Goal: Information Seeking & Learning: Learn about a topic

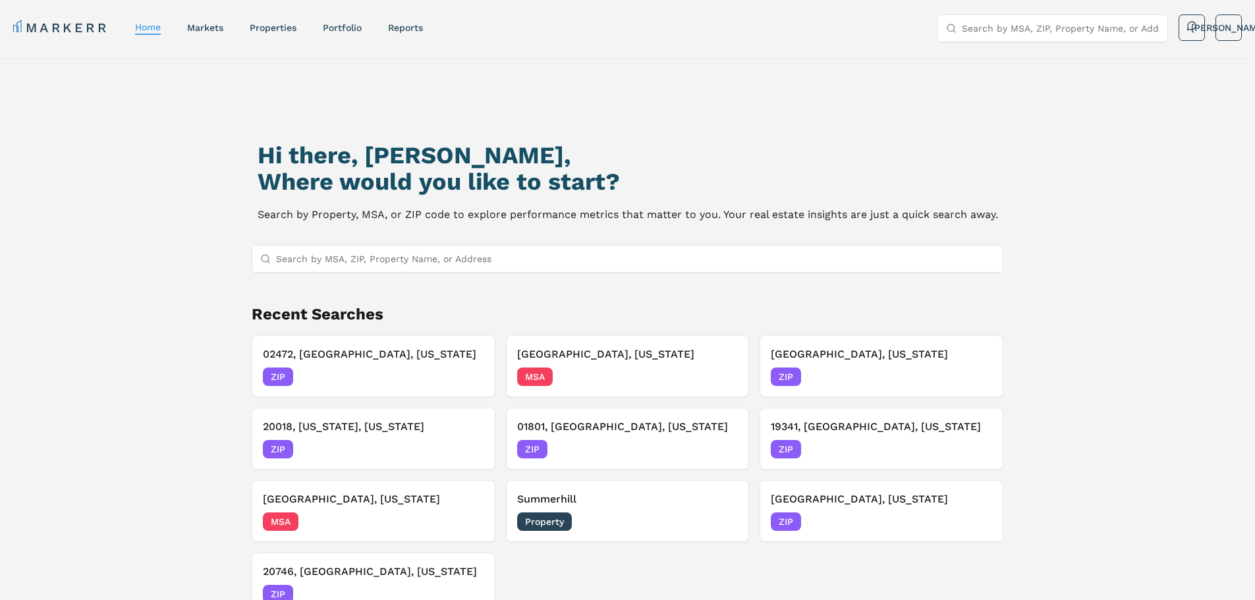
click at [529, 244] on div "Hi there, [PERSON_NAME], Where would you like to start? Search by Property, MSA…" at bounding box center [627, 379] width 879 height 600
click at [529, 253] on input "Search by MSA, ZIP, Property Name, or Address" at bounding box center [636, 259] width 720 height 26
paste input "19702"
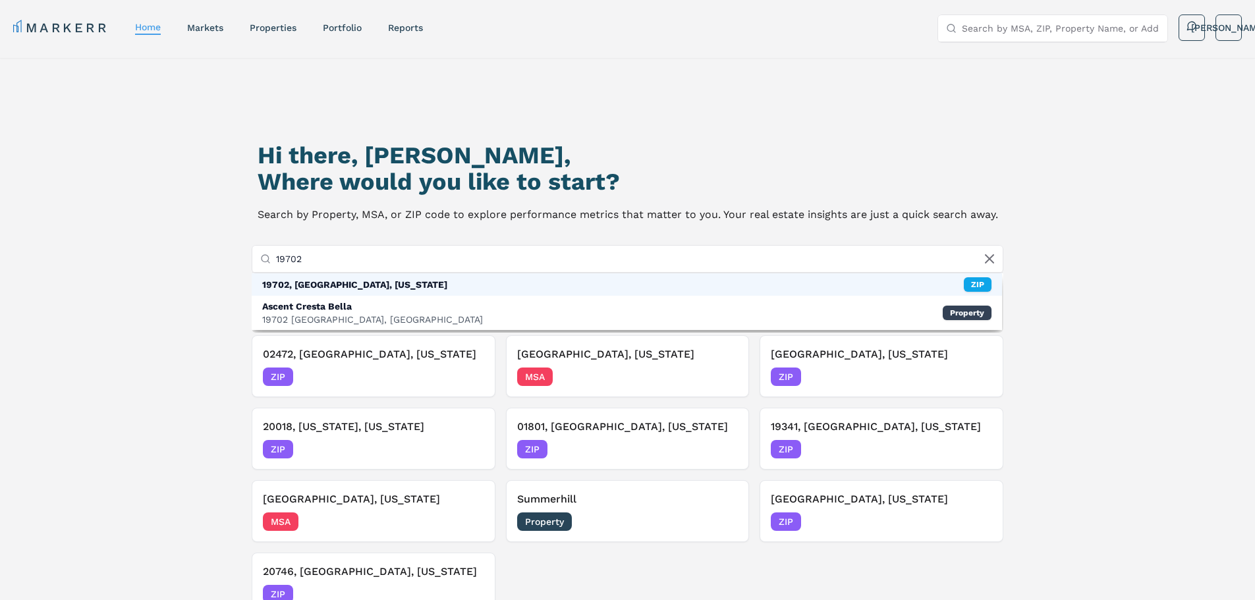
type input "19702"
click at [406, 283] on div "19702, [GEOGRAPHIC_DATA], [US_STATE] ZIP" at bounding box center [627, 284] width 751 height 22
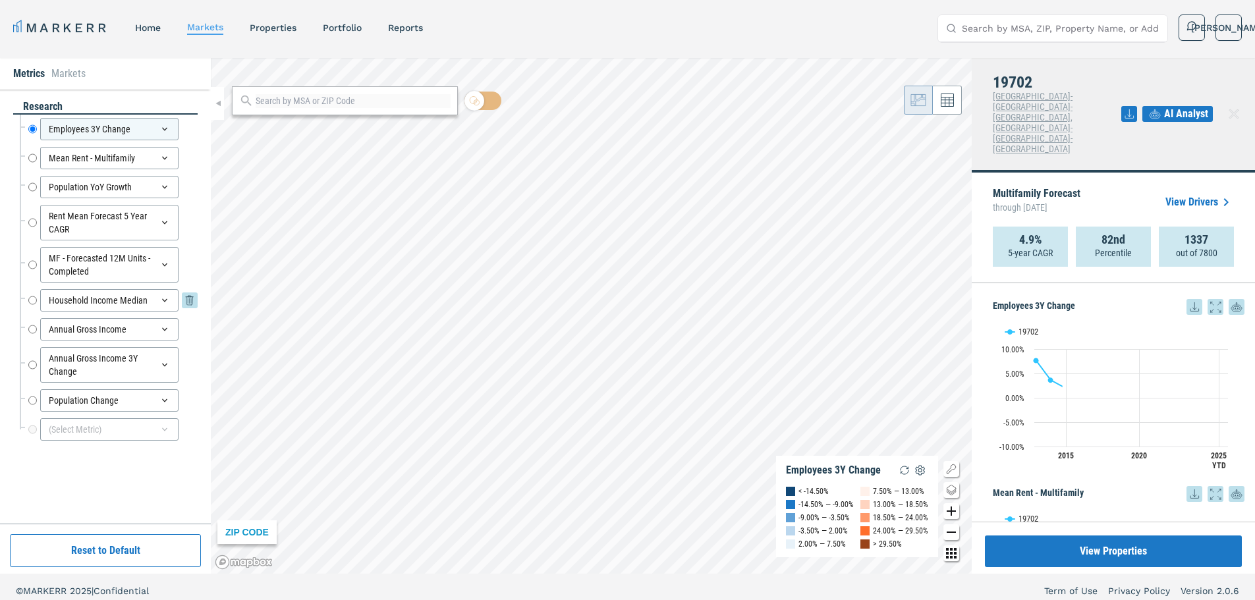
click at [37, 299] on div "Household Income Median Household Income Median" at bounding box center [112, 300] width 169 height 22
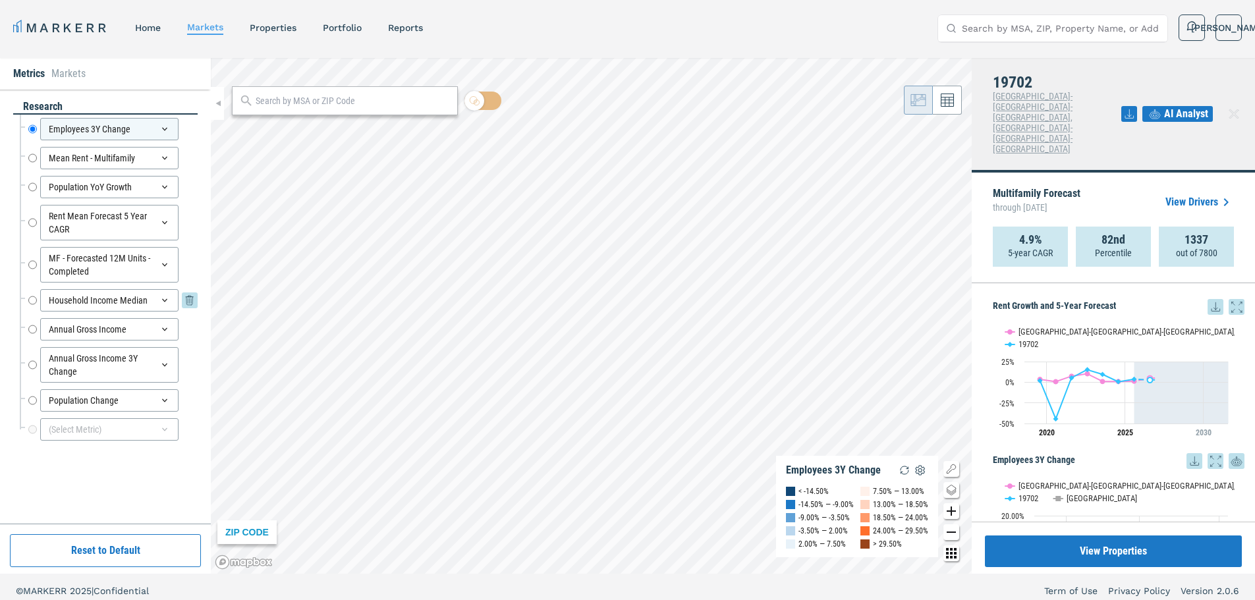
click at [35, 302] on input "Household Income Median" at bounding box center [32, 300] width 9 height 22
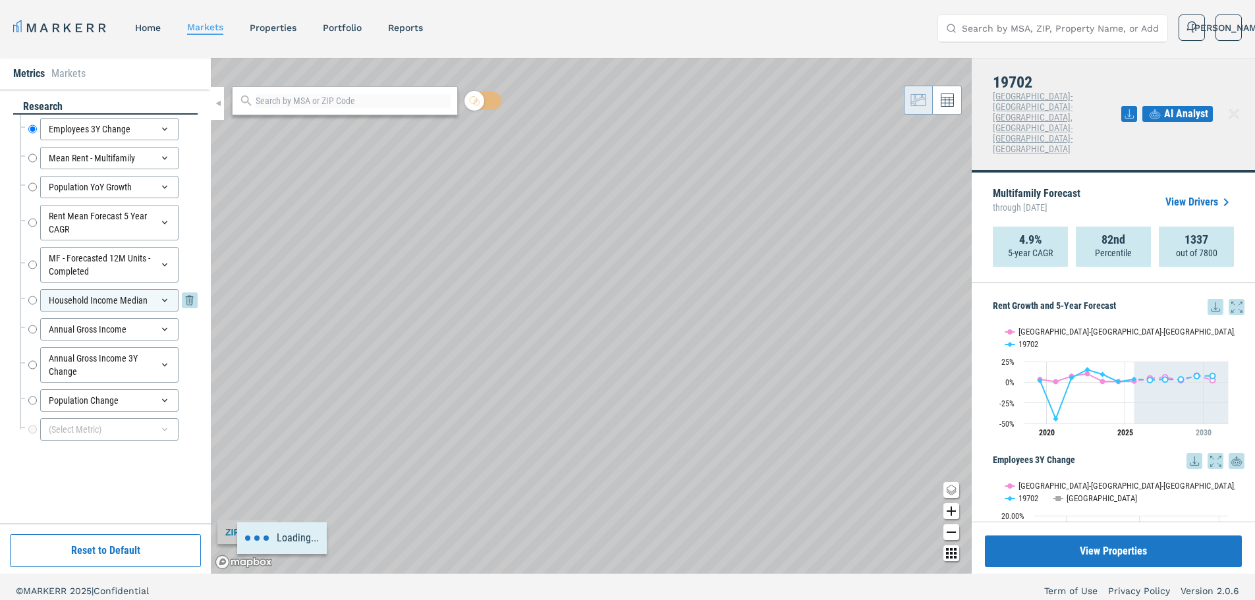
radio input "false"
radio input "true"
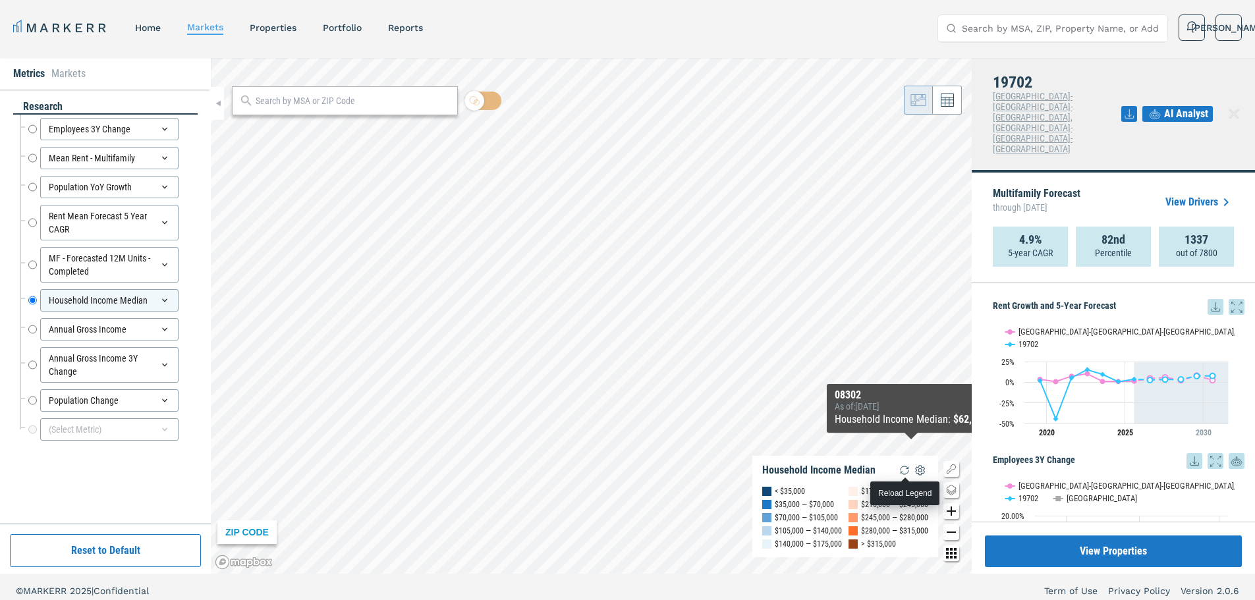
click at [909, 471] on img "button" at bounding box center [905, 471] width 16 height 16
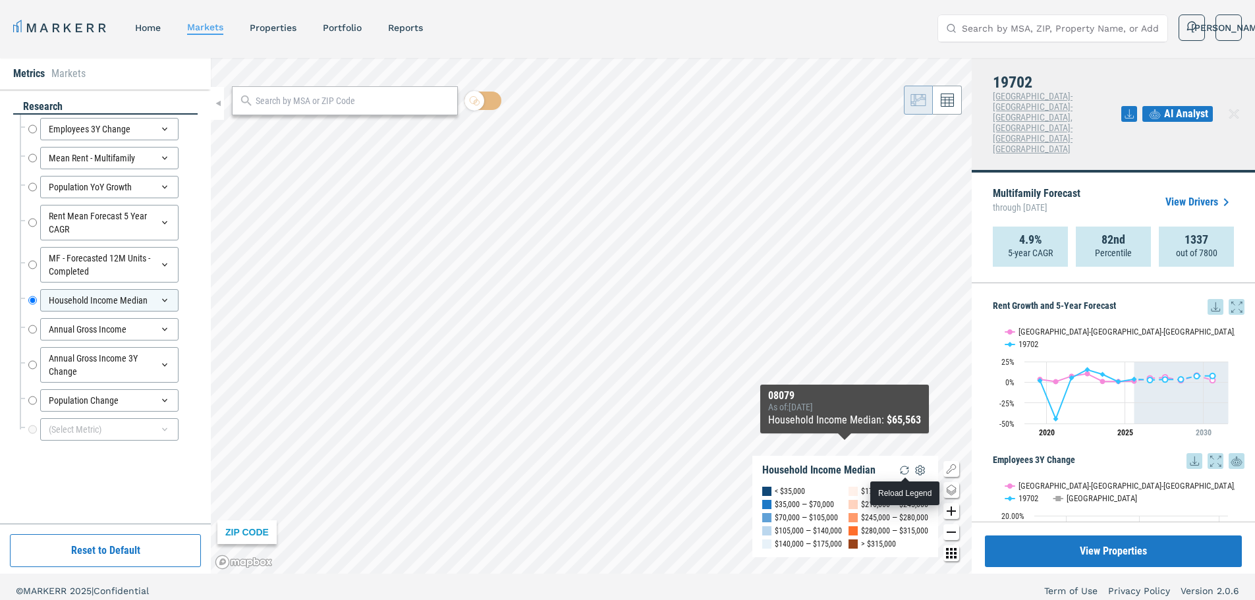
click at [906, 469] on img "button" at bounding box center [905, 471] width 16 height 16
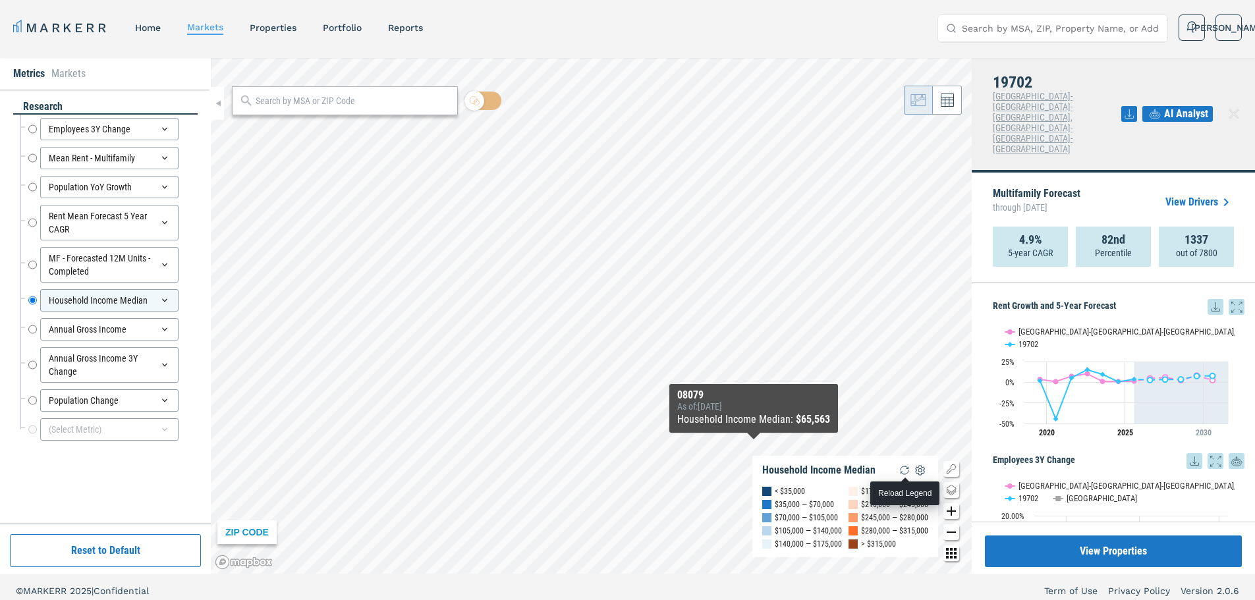
click at [903, 471] on img "button" at bounding box center [905, 471] width 16 height 16
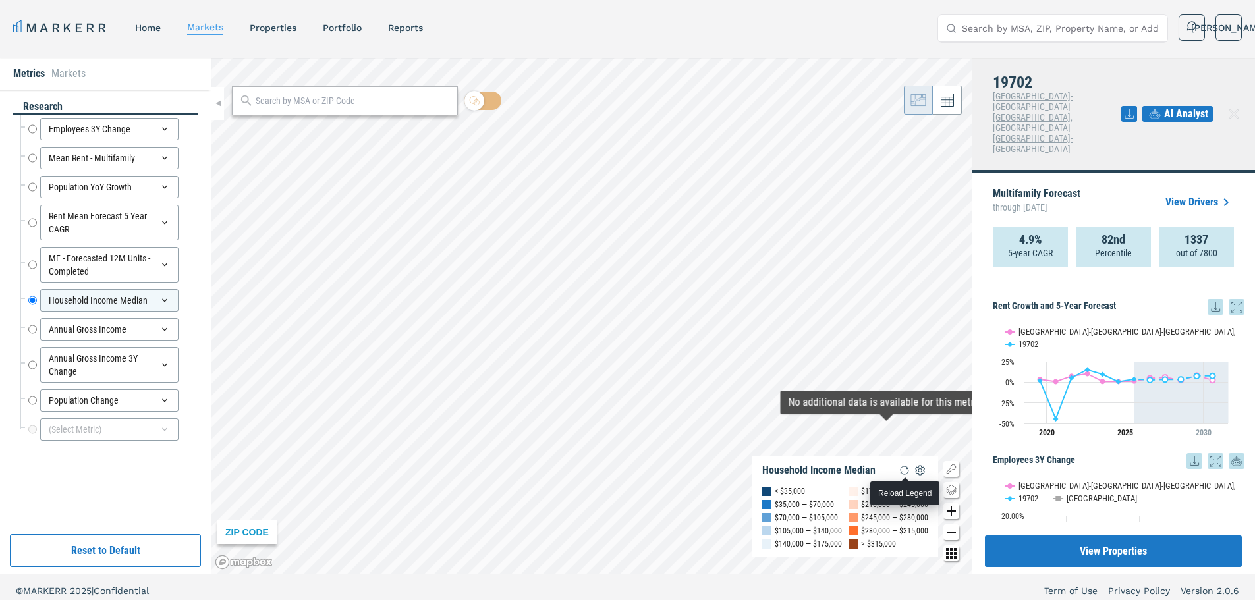
click at [902, 469] on img "button" at bounding box center [905, 471] width 16 height 16
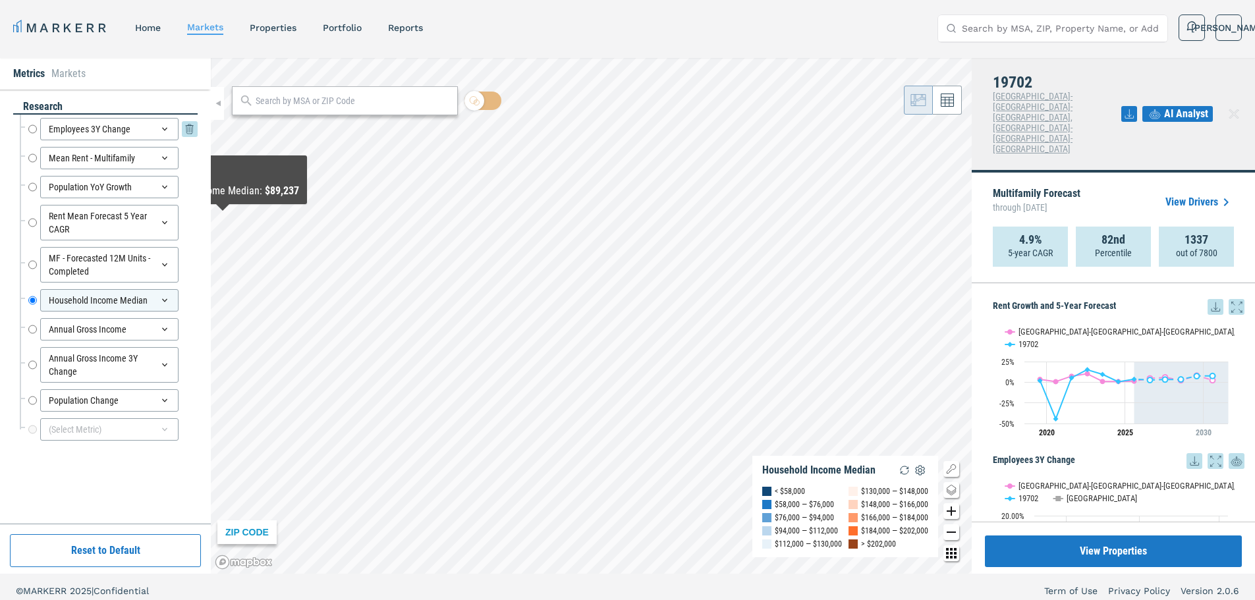
click at [33, 131] on input "Employees 3Y Change" at bounding box center [32, 129] width 9 height 22
radio input "true"
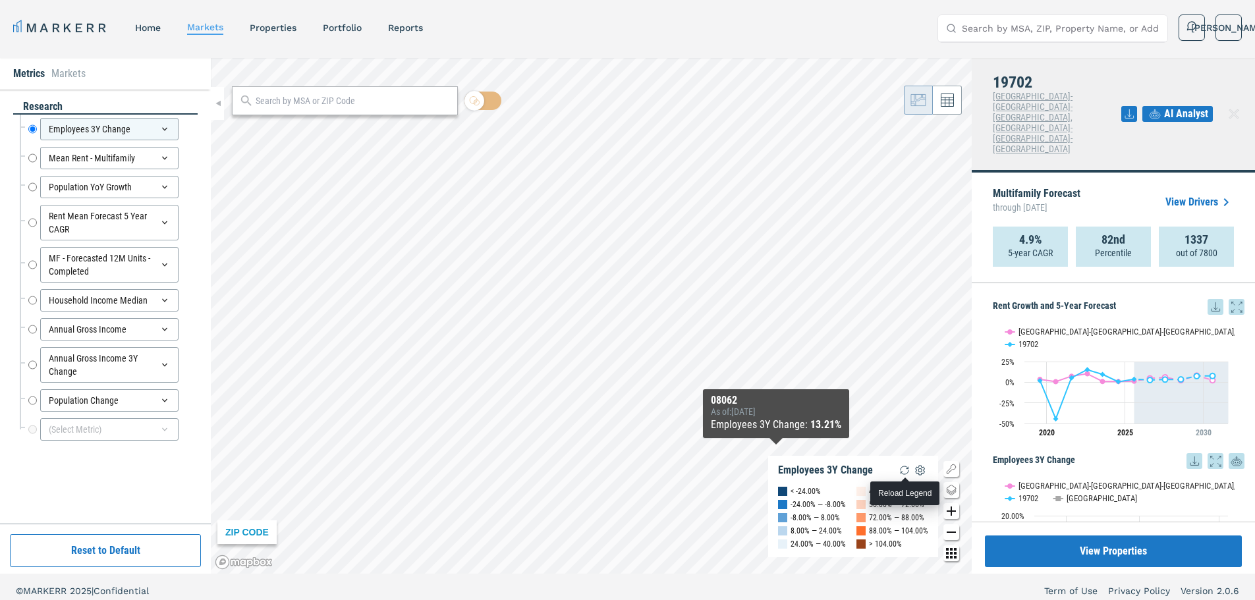
click at [900, 470] on img "button" at bounding box center [905, 471] width 16 height 16
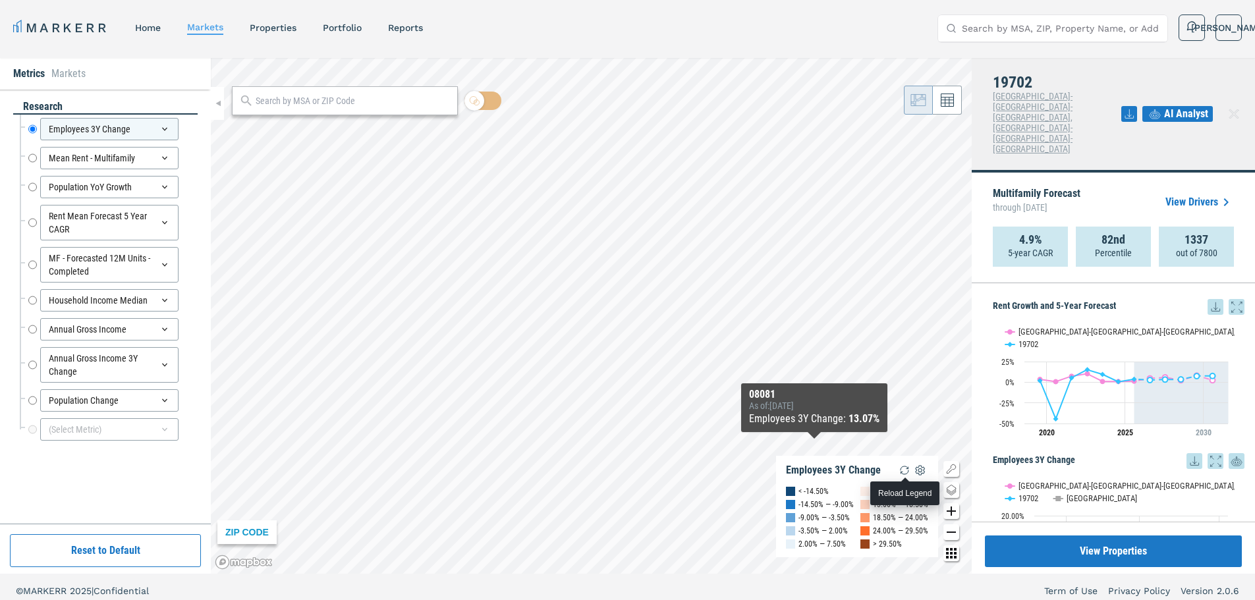
click at [909, 470] on img "button" at bounding box center [905, 471] width 16 height 16
click at [905, 466] on img "button" at bounding box center [905, 471] width 16 height 16
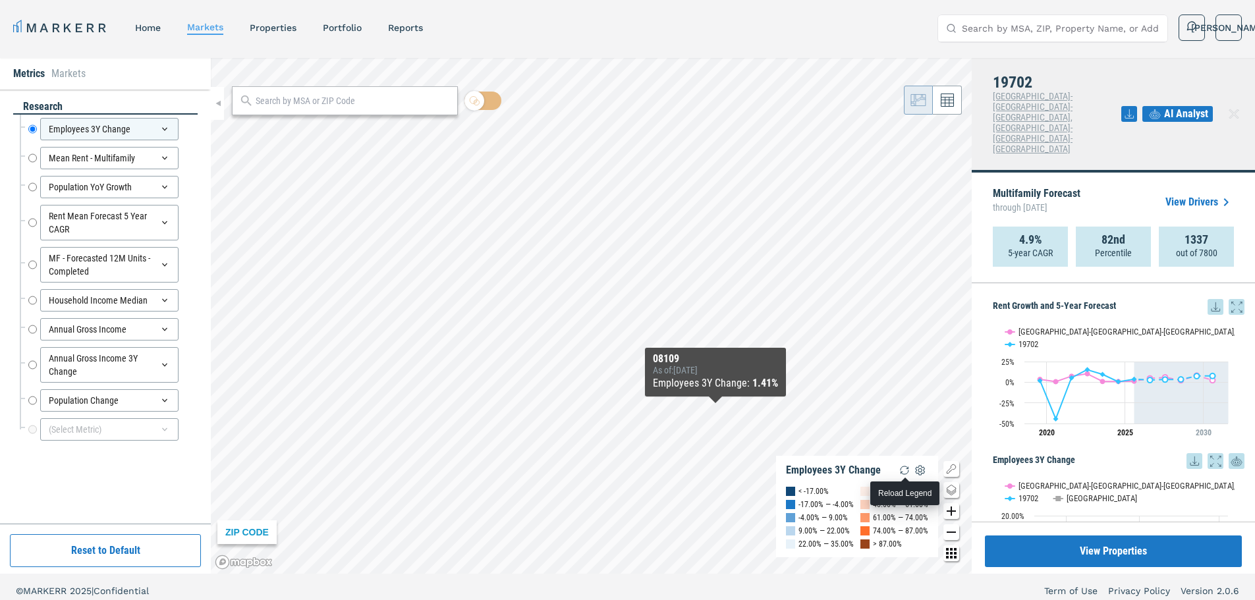
click at [907, 472] on img "button" at bounding box center [905, 471] width 16 height 16
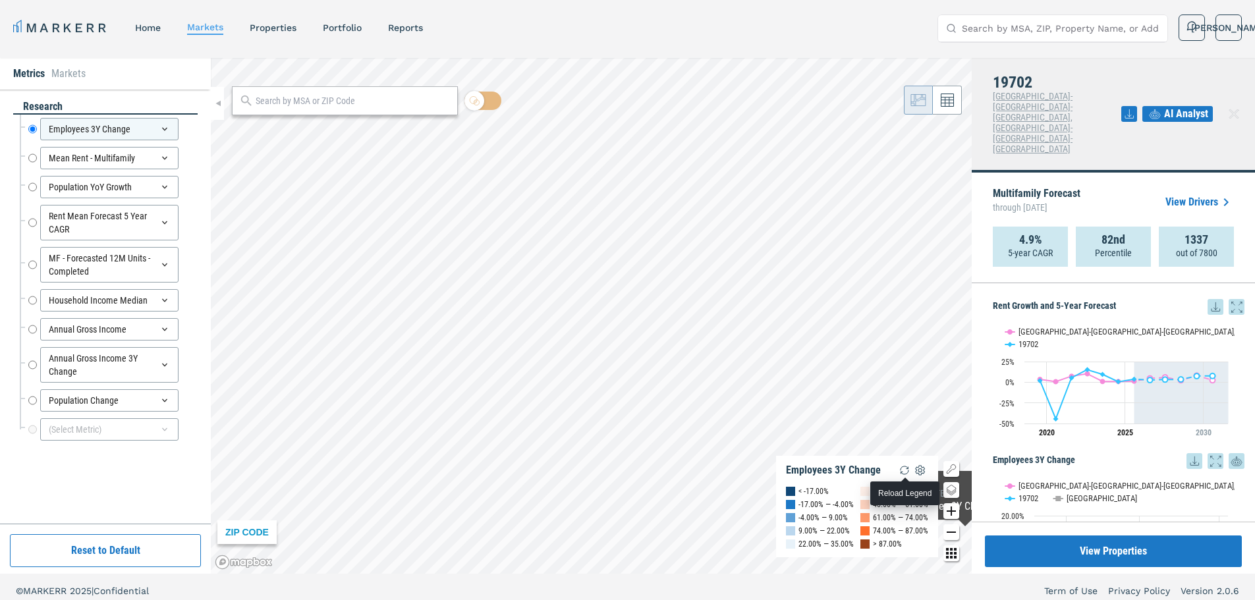
click at [905, 466] on img "button" at bounding box center [905, 471] width 16 height 16
click at [296, 101] on input "text" at bounding box center [353, 101] width 195 height 14
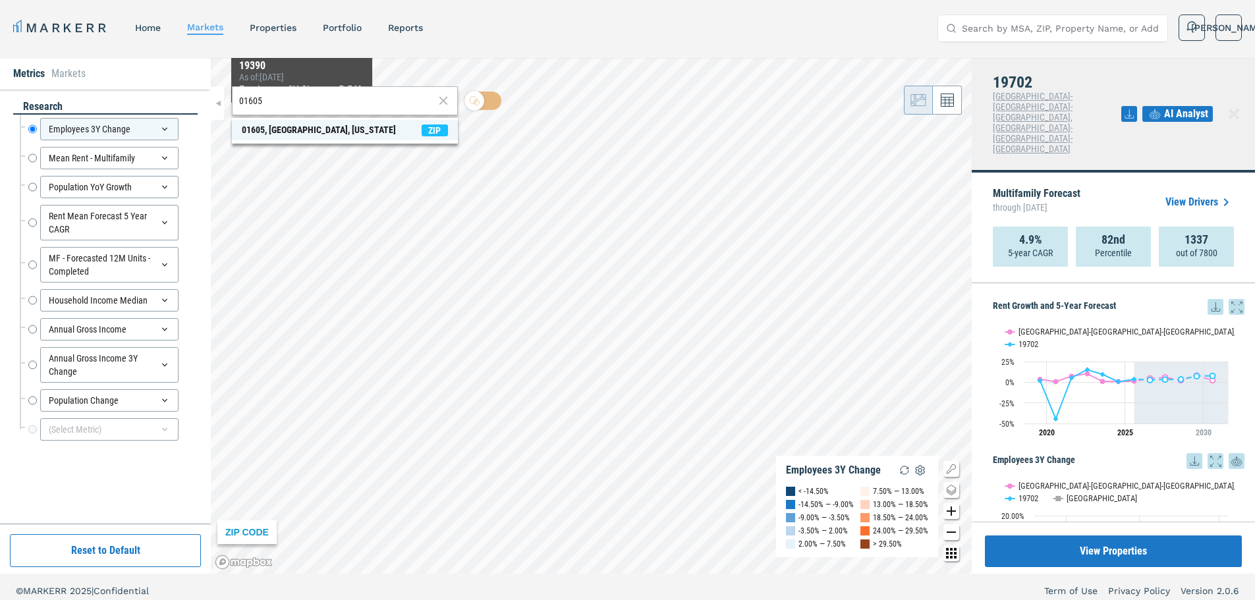
type input "01605"
click at [309, 130] on div "01605, [GEOGRAPHIC_DATA], [US_STATE]" at bounding box center [319, 130] width 154 height 14
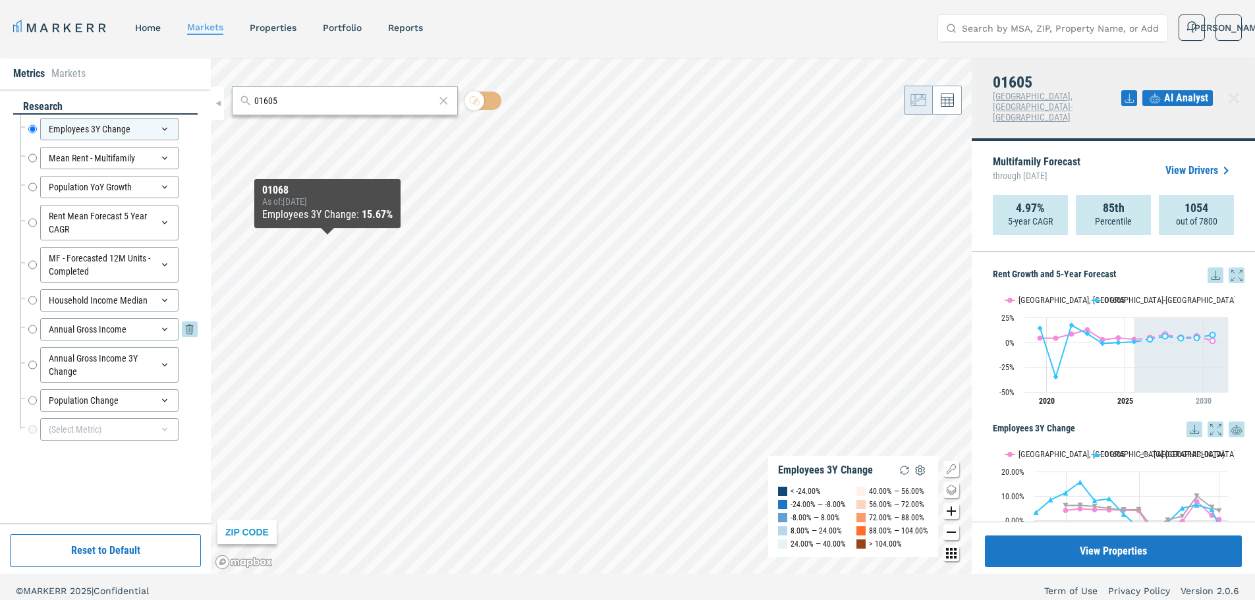
click at [28, 328] on input "Annual Gross Income" at bounding box center [32, 329] width 9 height 22
radio input "false"
radio input "true"
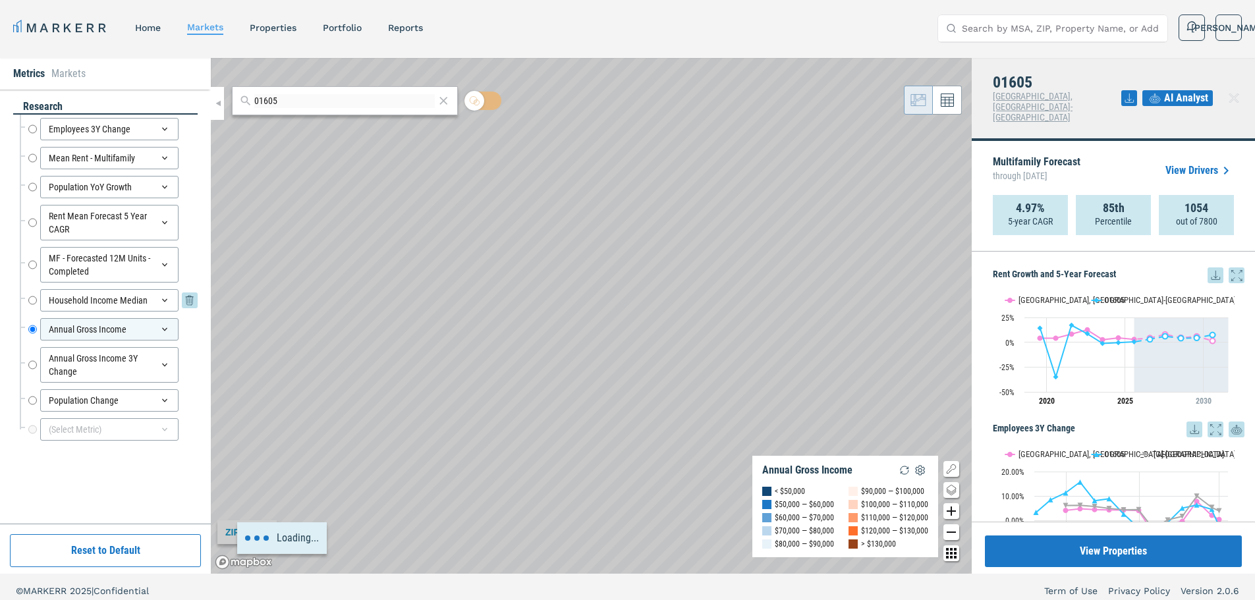
click at [30, 304] on input "Household Income Median" at bounding box center [32, 300] width 9 height 22
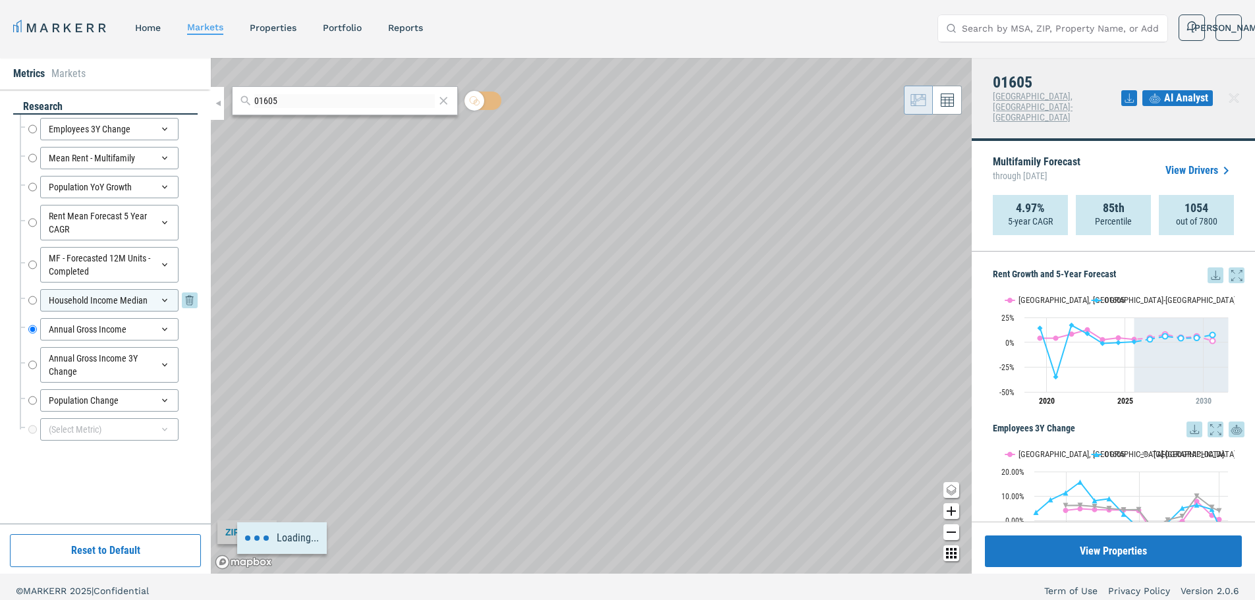
radio input "true"
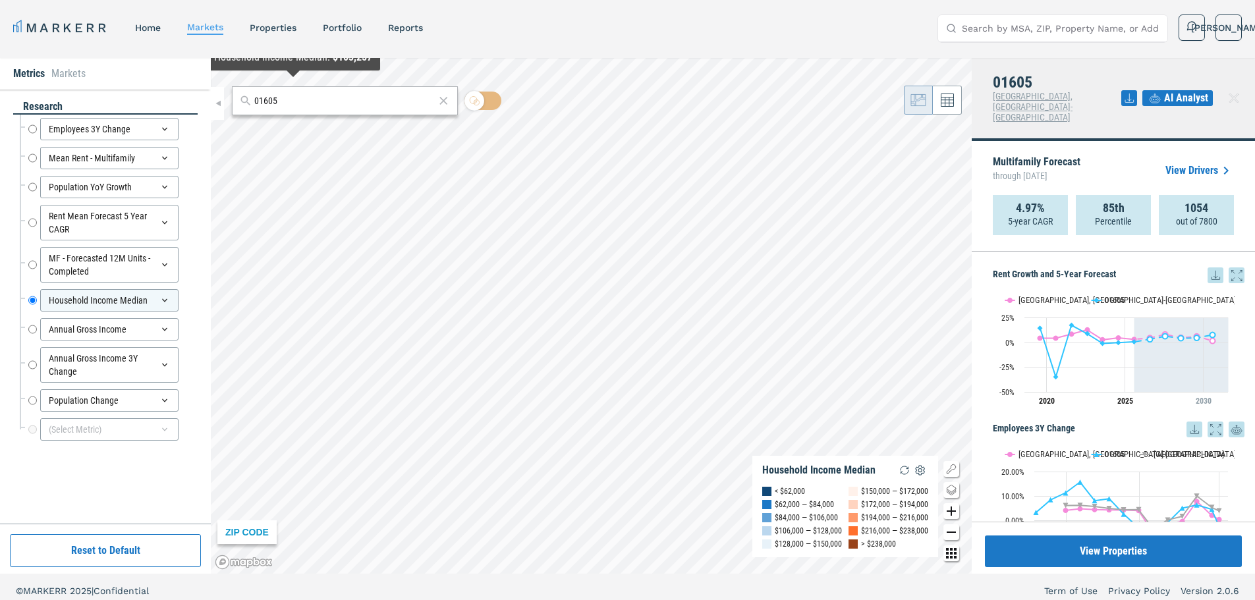
click at [298, 96] on input "01605" at bounding box center [344, 101] width 181 height 14
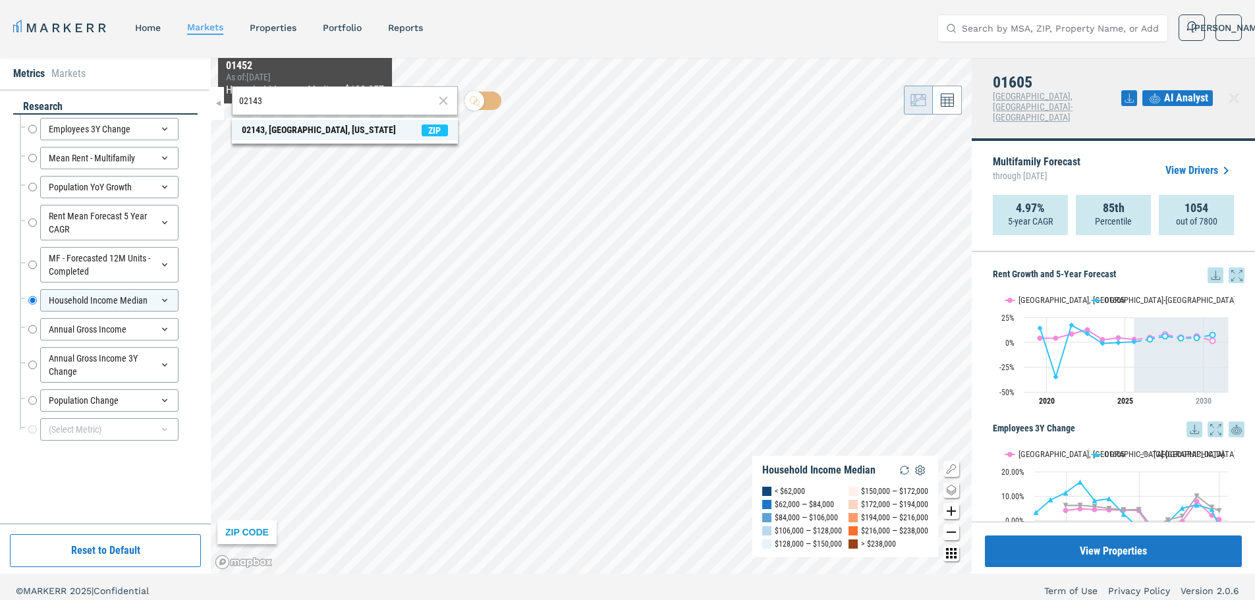
type input "02143"
click at [308, 130] on div "02143, [GEOGRAPHIC_DATA], [US_STATE]" at bounding box center [319, 130] width 154 height 14
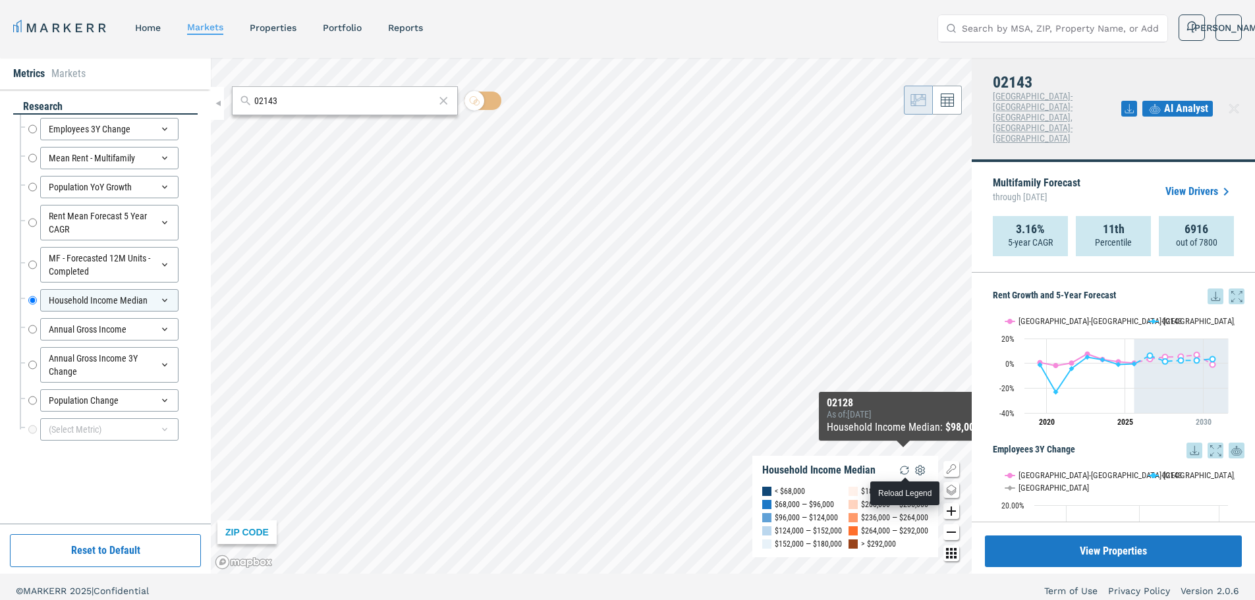
click at [908, 472] on img "button" at bounding box center [905, 471] width 16 height 16
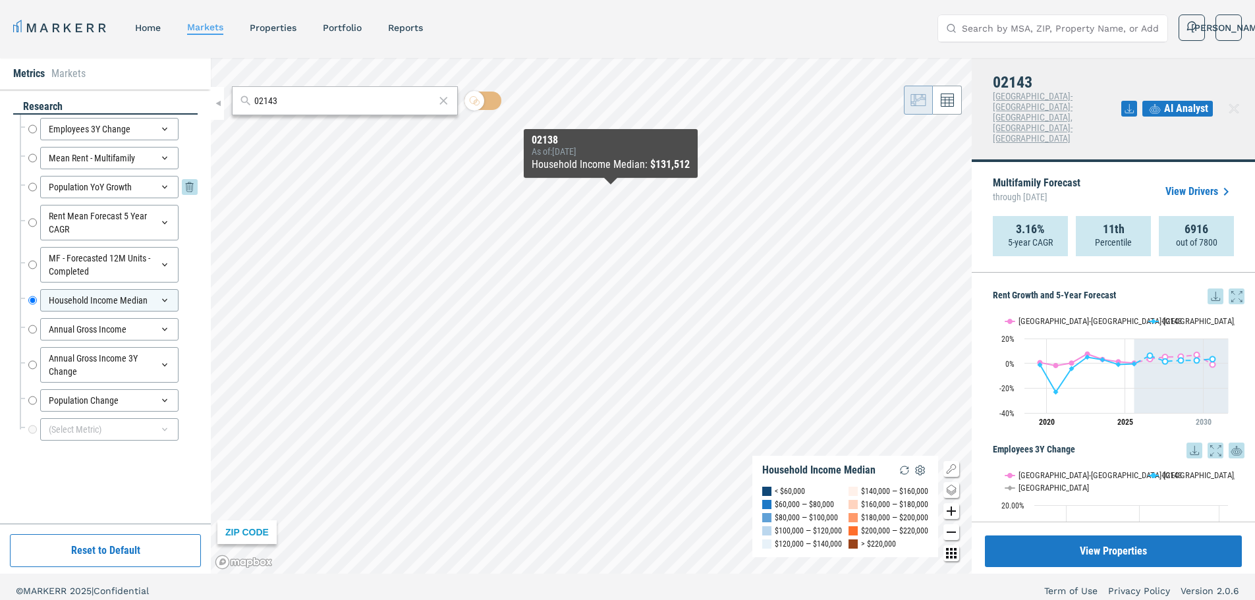
click at [31, 191] on input "Population YoY Growth" at bounding box center [32, 187] width 9 height 22
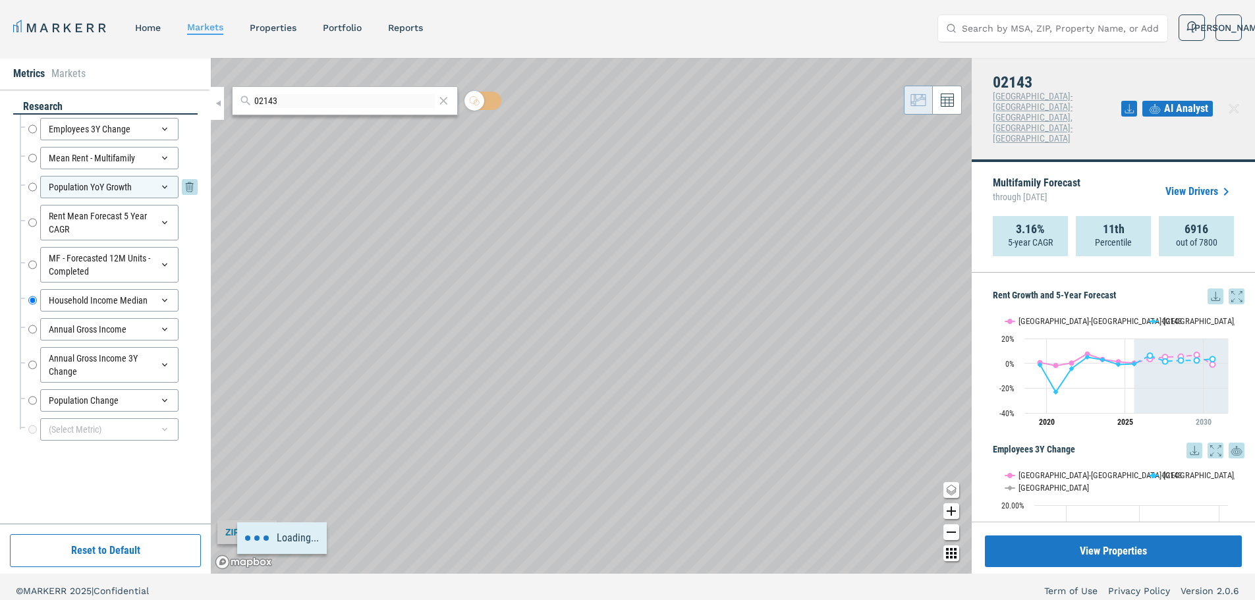
radio input "true"
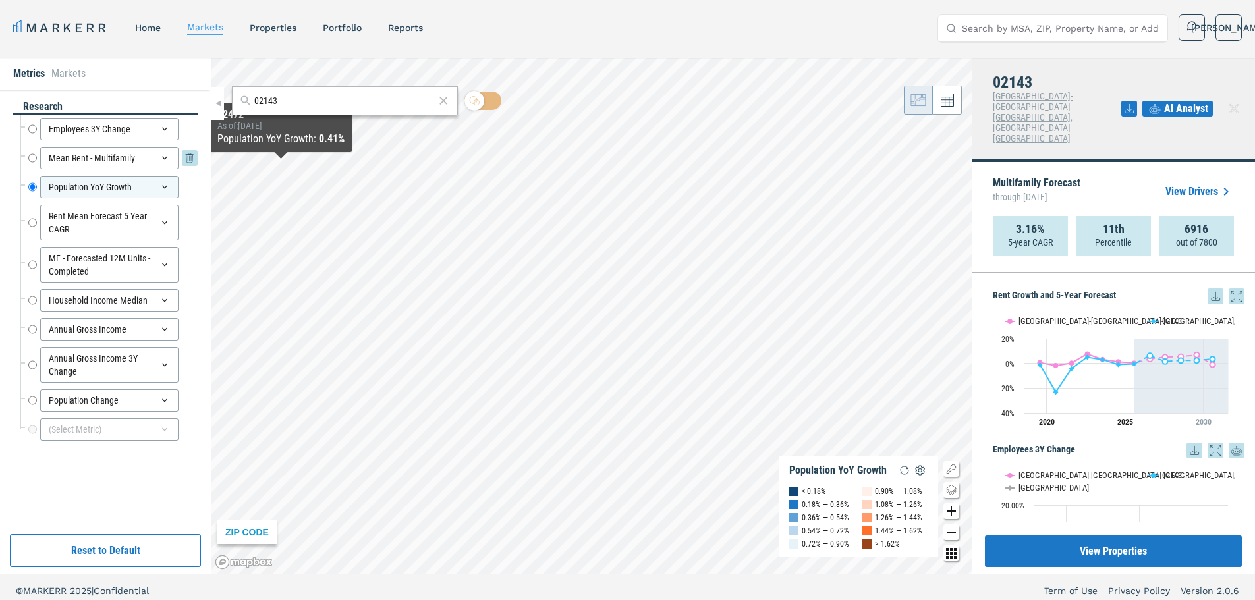
click at [32, 159] on input "Mean Rent - Multifamily" at bounding box center [32, 158] width 9 height 22
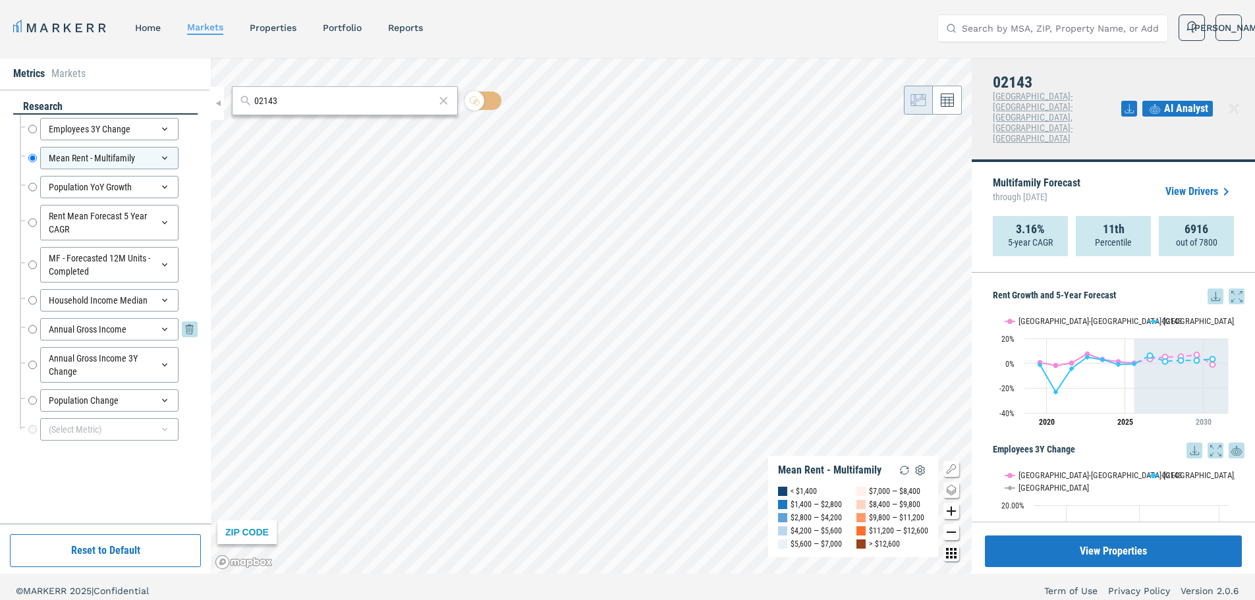
click at [36, 333] on input "Annual Gross Income" at bounding box center [32, 329] width 9 height 22
radio input "false"
radio input "true"
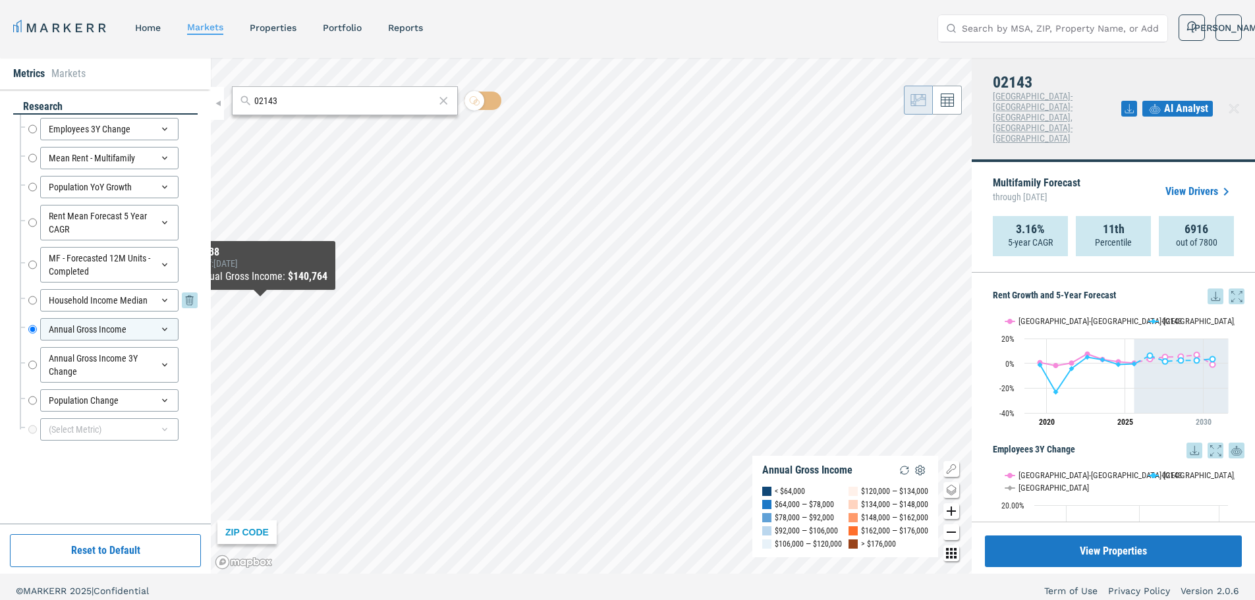
click at [37, 299] on div "Household Income Median Household Income Median" at bounding box center [112, 300] width 169 height 22
click at [33, 302] on input "Household Income Median" at bounding box center [32, 300] width 9 height 22
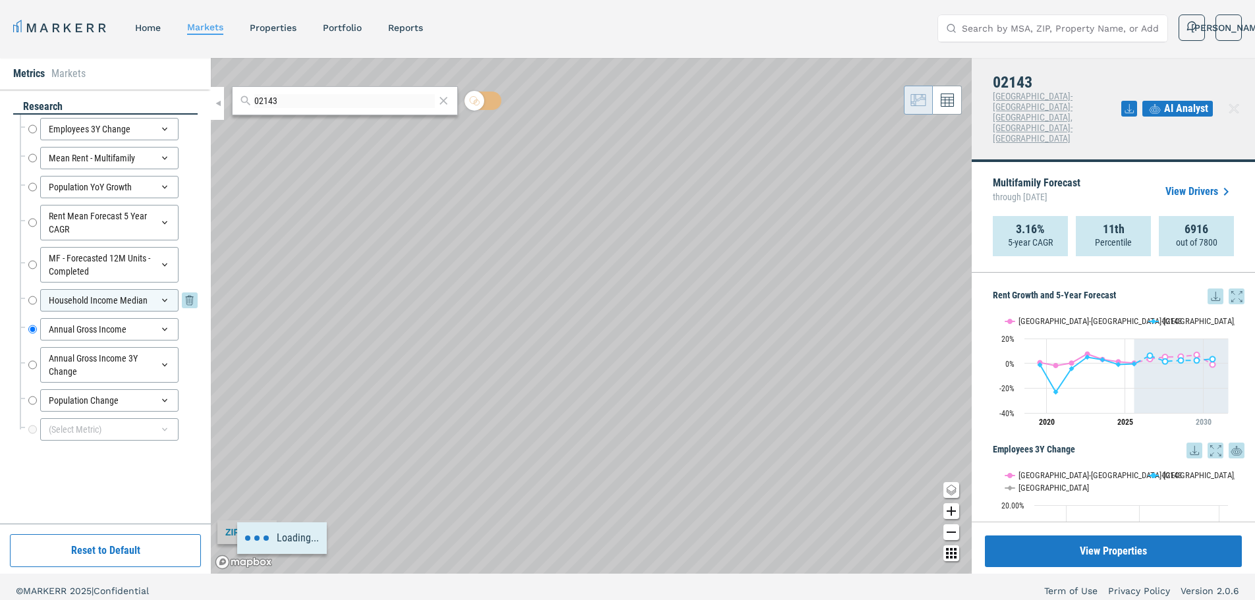
radio input "true"
